Goal: Find specific page/section

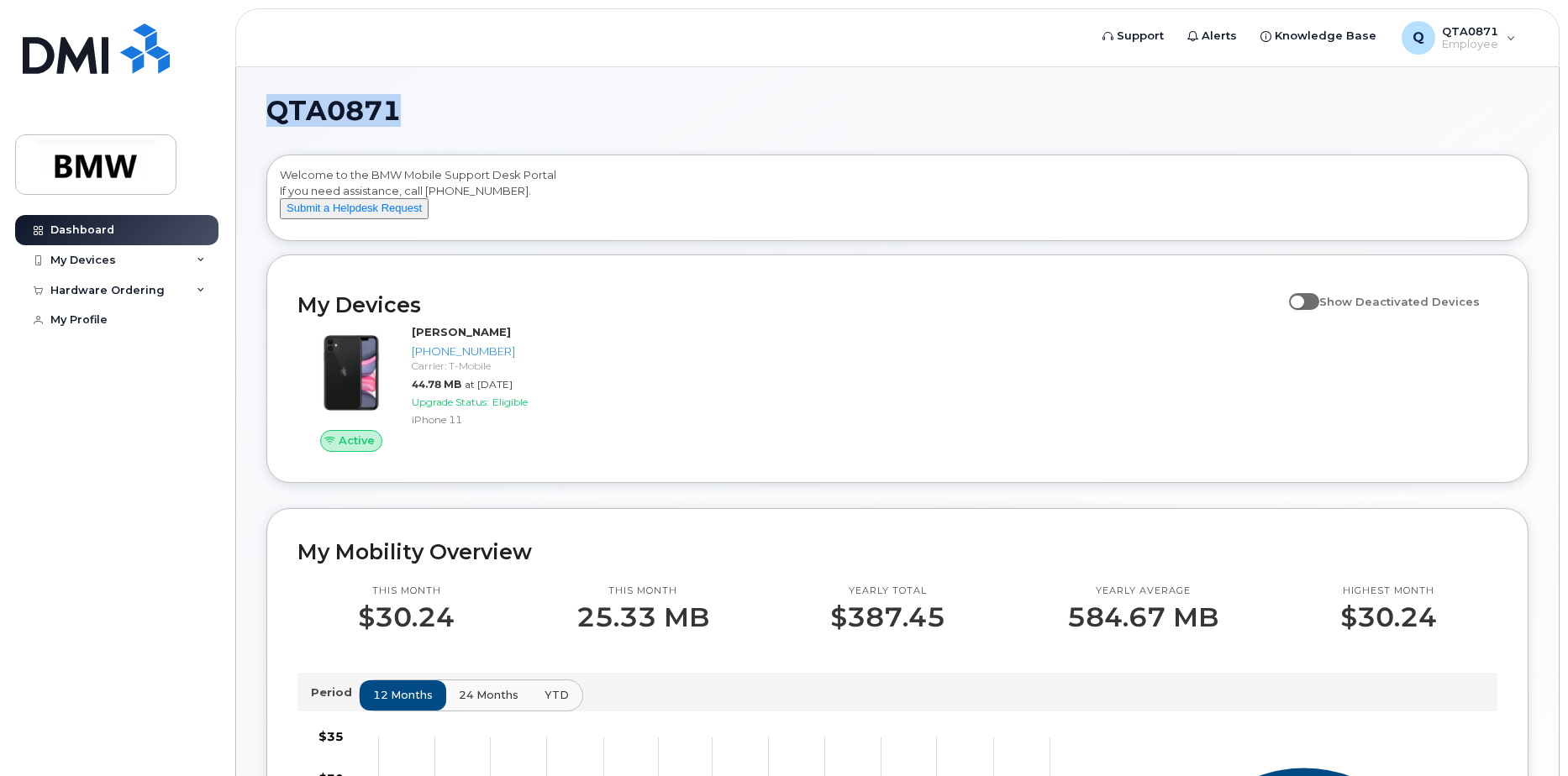
drag, startPoint x: 405, startPoint y: 109, endPoint x: 277, endPoint y: 106, distance: 128.0
click at [277, 106] on h1 "QTA0871" at bounding box center [892, 110] width 1253 height 27
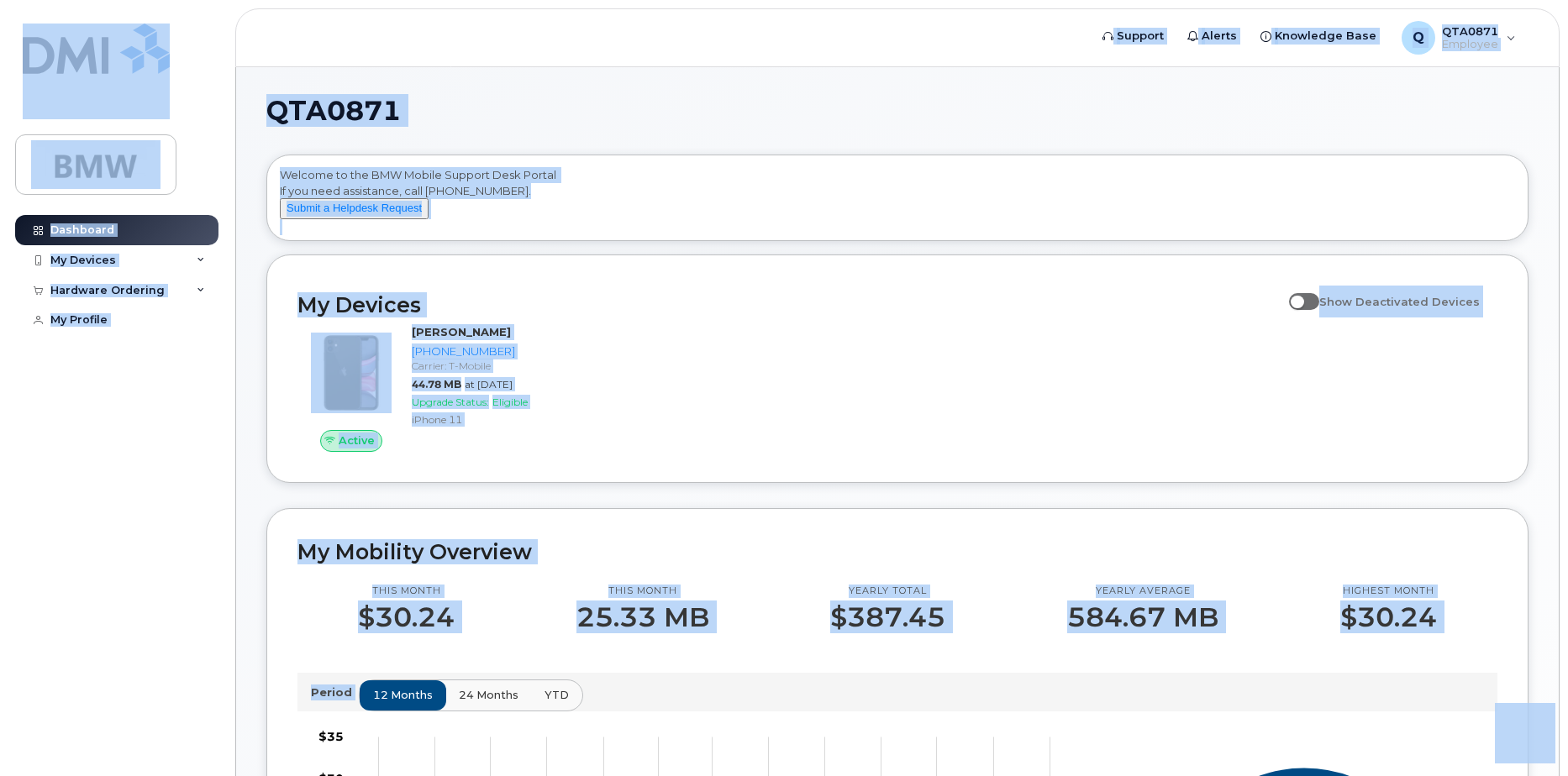
click at [453, 117] on h1 "QTA0871" at bounding box center [892, 110] width 1253 height 27
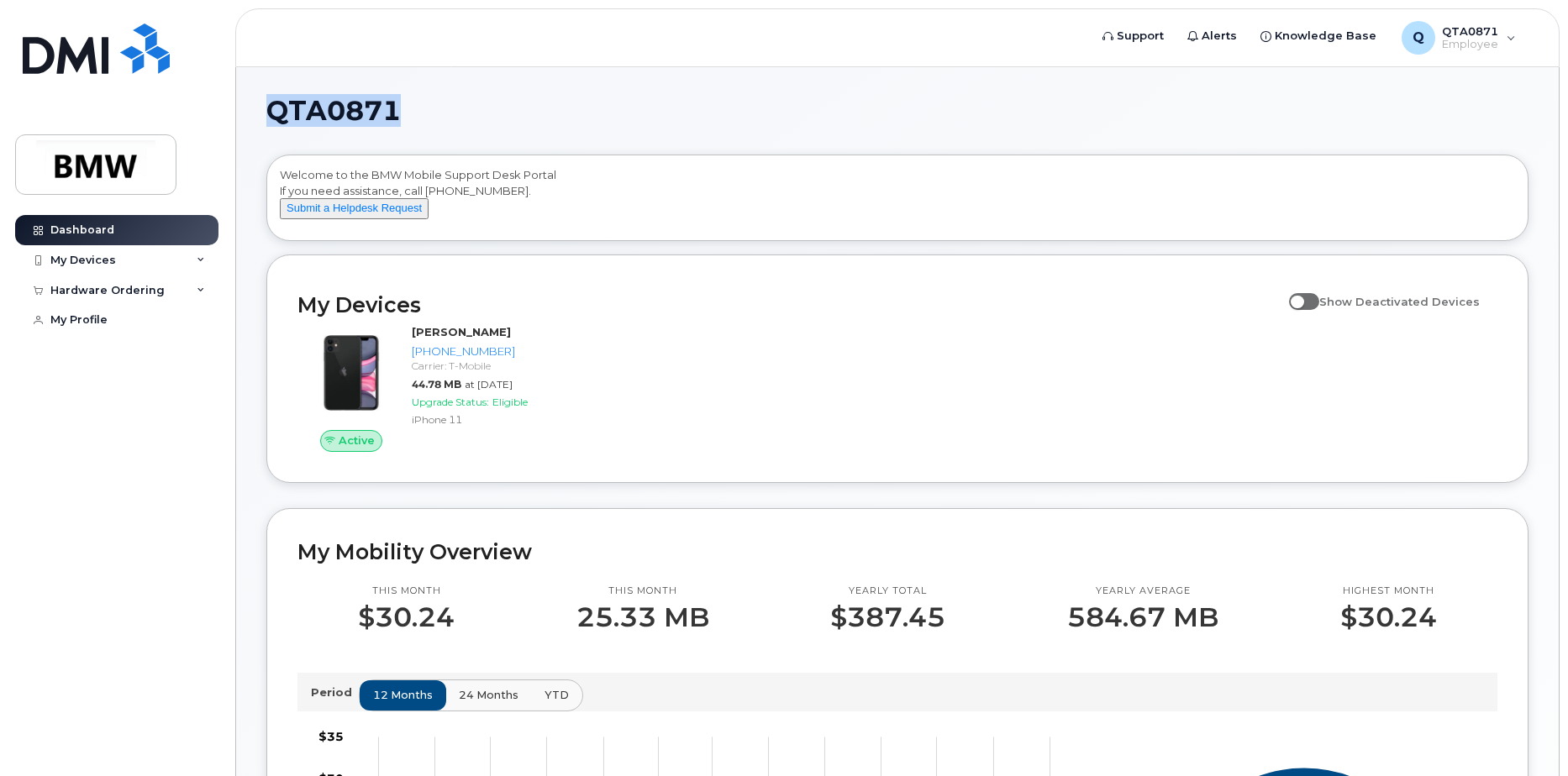
drag, startPoint x: 435, startPoint y: 108, endPoint x: 255, endPoint y: 100, distance: 180.2
click at [255, 100] on div "QTA0871 Welcome to the BMW Mobile Support Desk Portal If you need assistance, c…" at bounding box center [897, 759] width 1323 height 1383
copy span "QTA0871"
click at [571, 102] on h1 "QTA0871" at bounding box center [892, 110] width 1253 height 27
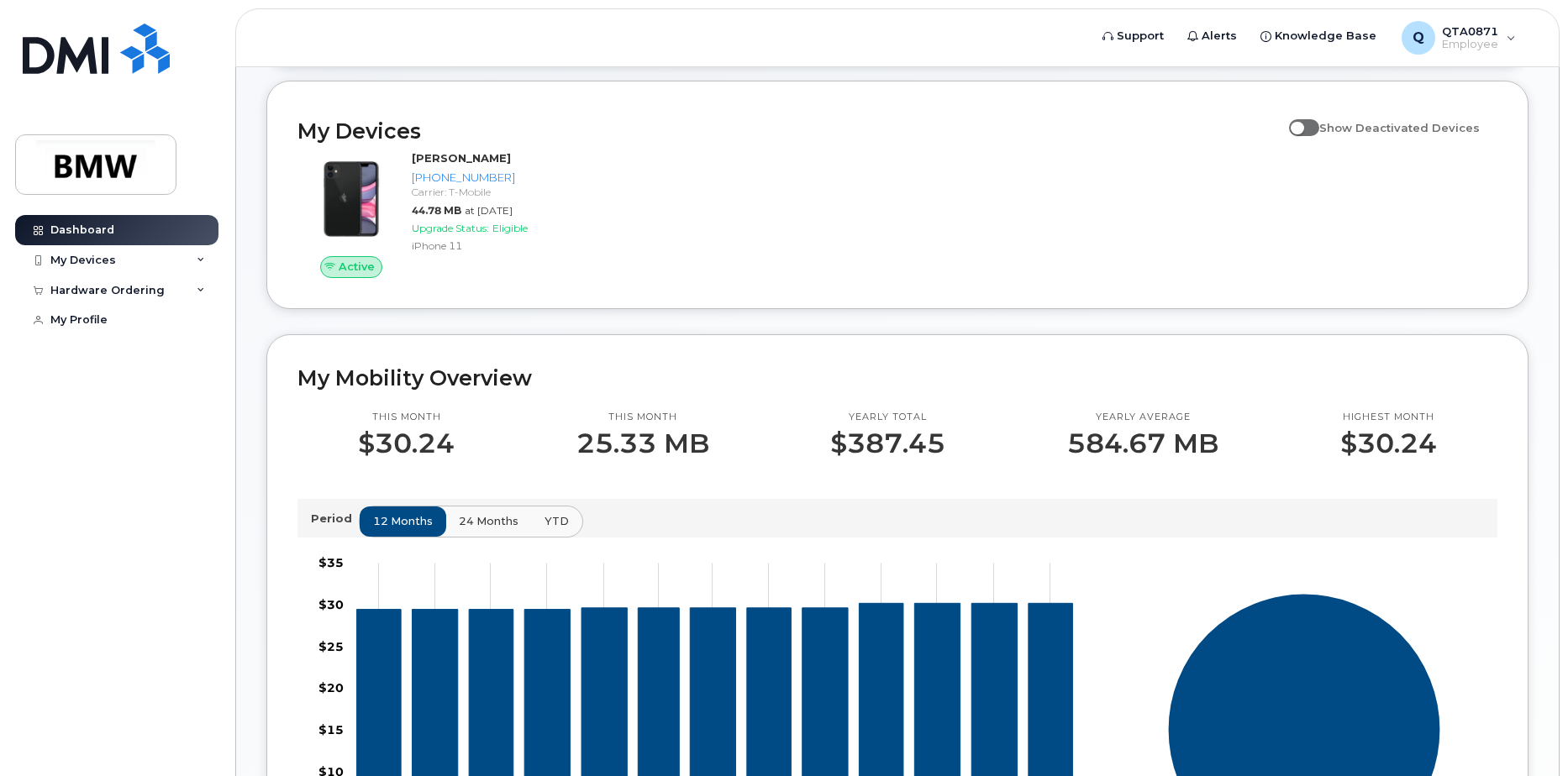
scroll to position [84, 0]
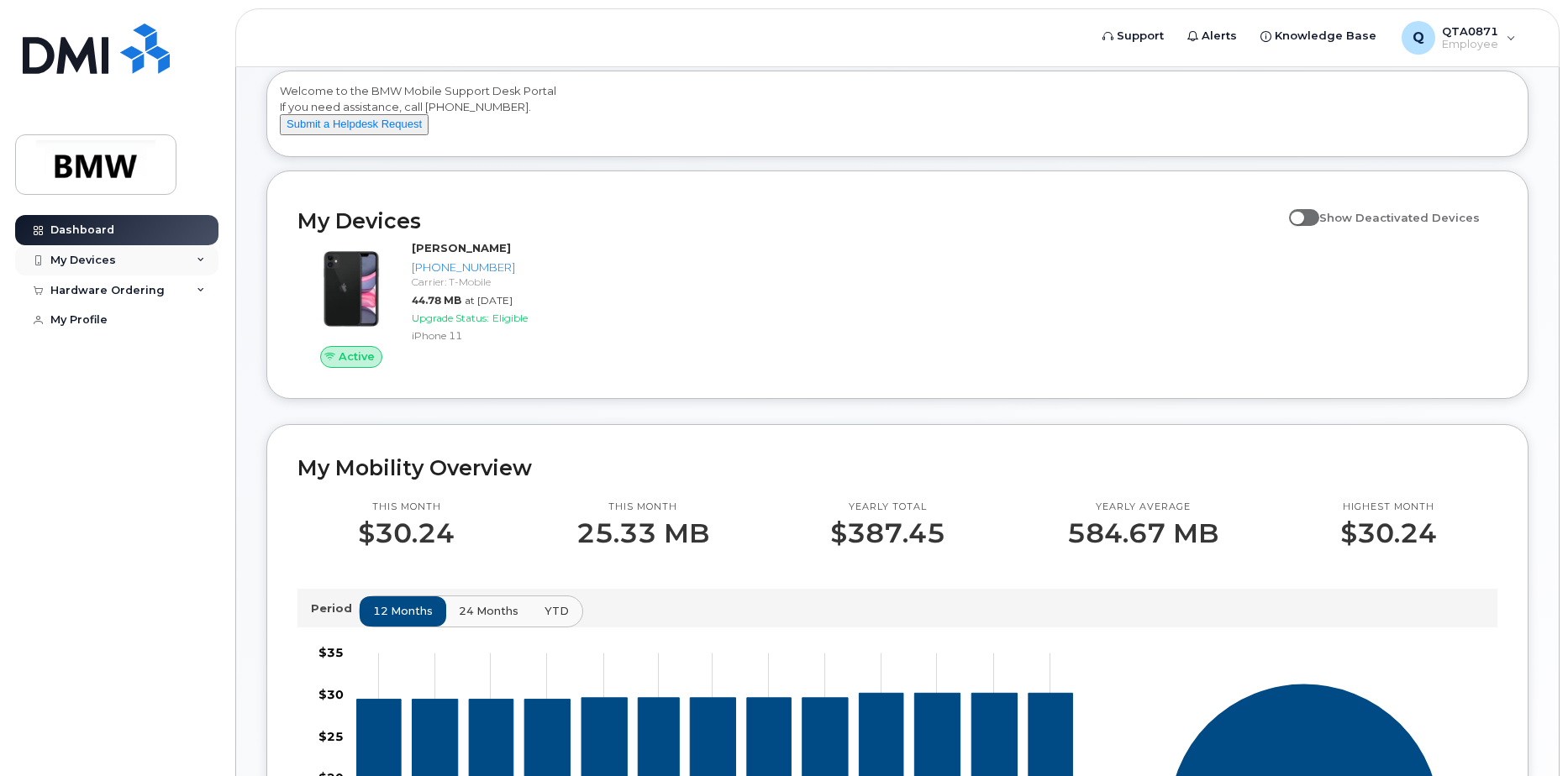
click at [199, 259] on icon at bounding box center [201, 260] width 8 height 8
click at [107, 259] on div "My Devices" at bounding box center [83, 260] width 66 height 14
